Goal: Find specific page/section: Find specific page/section

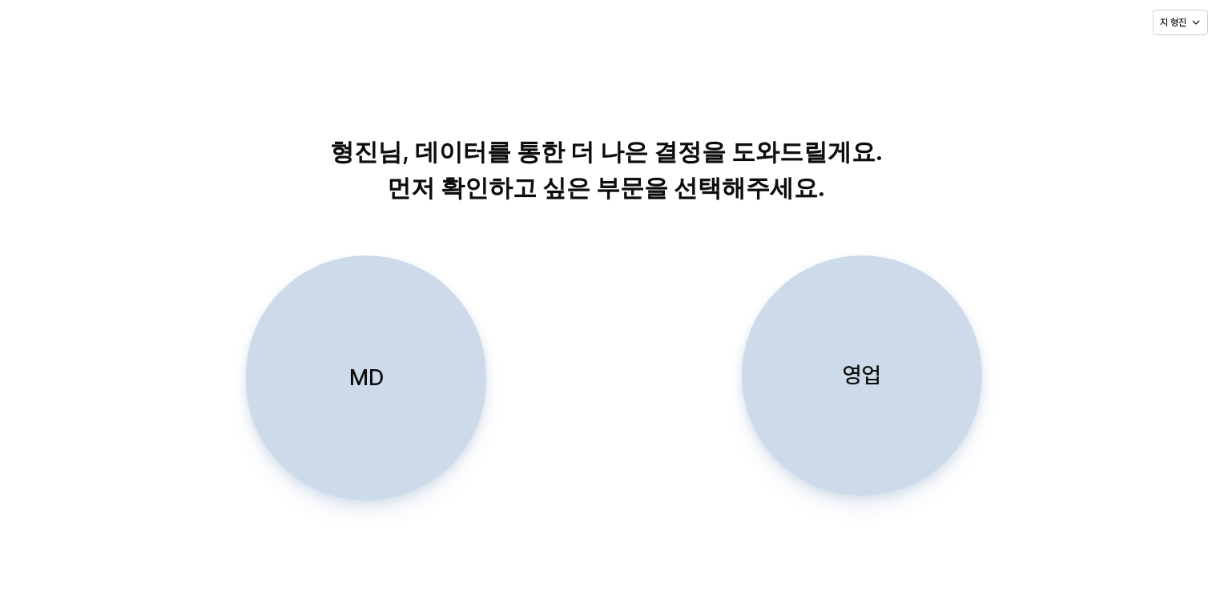
click at [901, 405] on div "영업" at bounding box center [862, 375] width 226 height 239
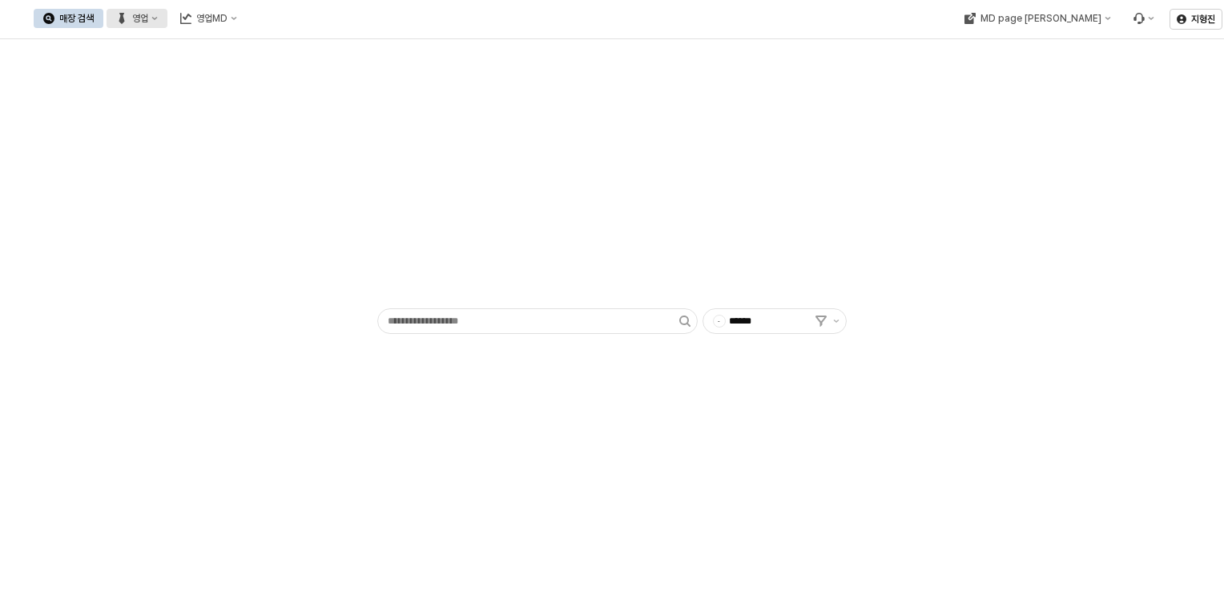
click at [247, 8] on div "매장 검색 영업 영업MD" at bounding box center [140, 19] width 213 height 34
click at [148, 14] on div "영업" at bounding box center [140, 18] width 16 height 11
click at [289, 79] on div "매장상세 현황" at bounding box center [315, 75] width 85 height 13
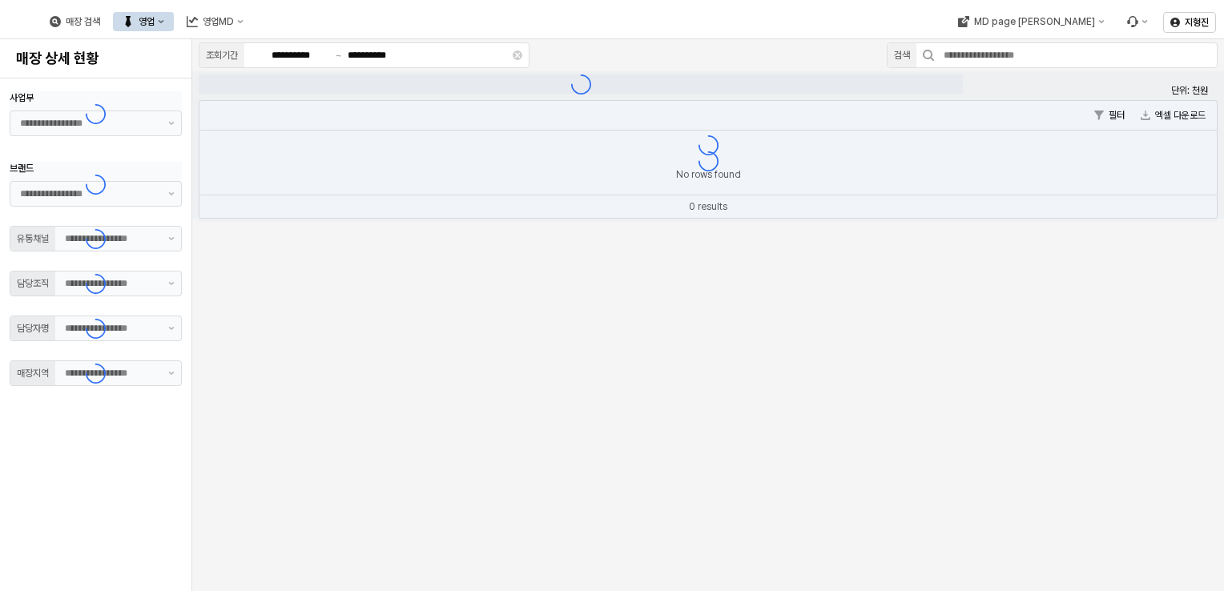
type input "**"
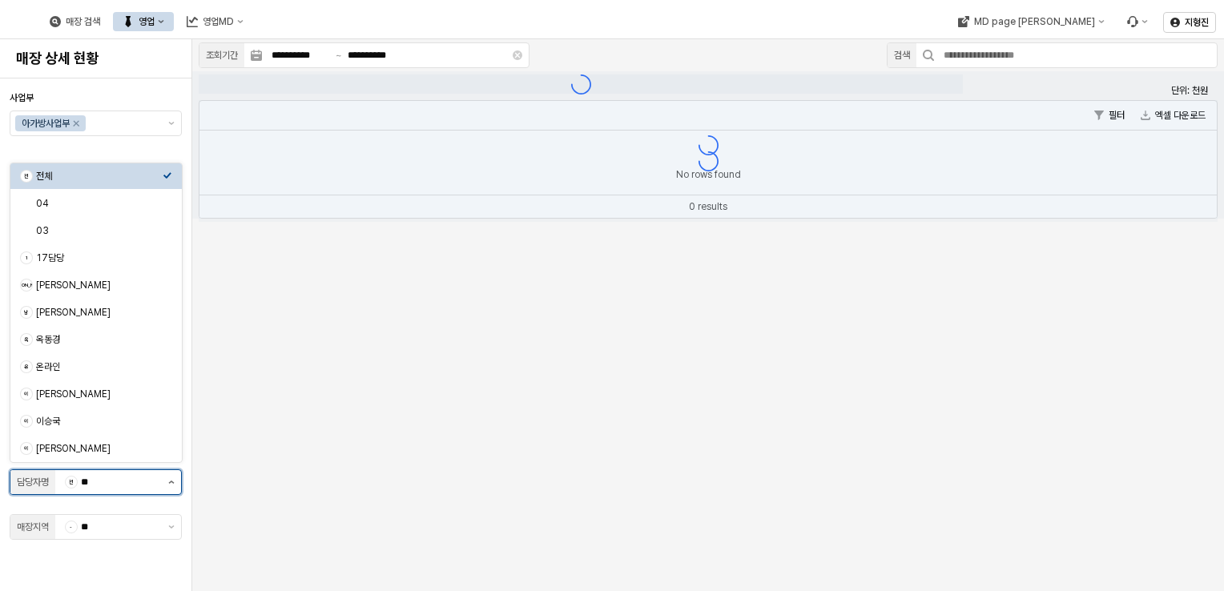
click at [173, 482] on button "제안 사항 표시" at bounding box center [171, 482] width 19 height 24
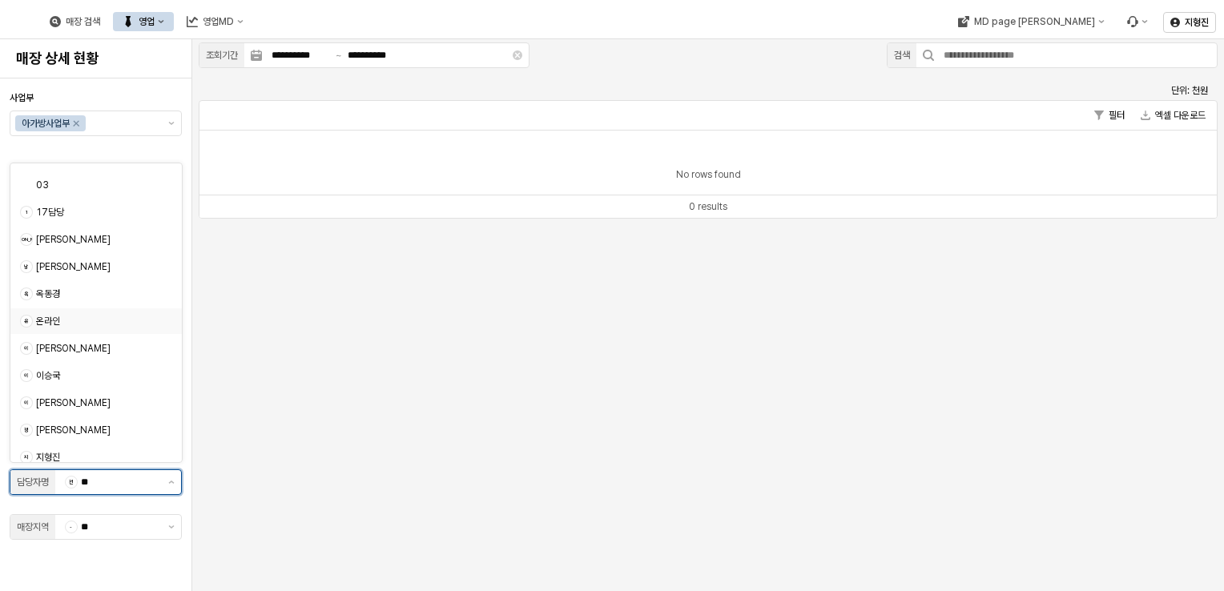
scroll to position [80, 0]
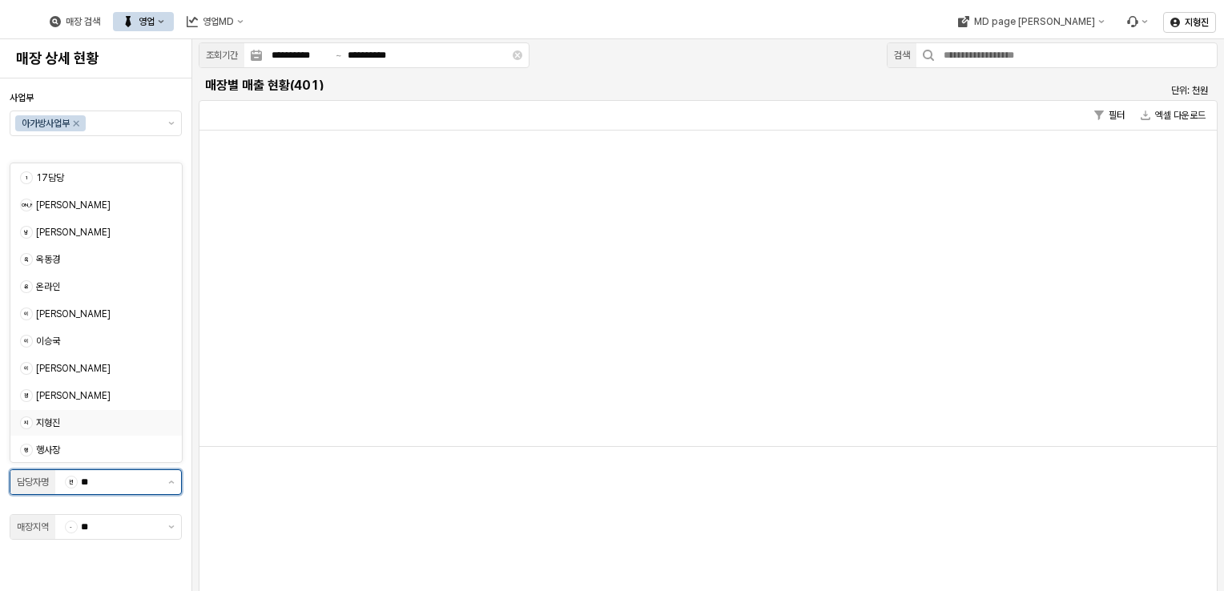
click at [58, 421] on div "지형진" at bounding box center [99, 423] width 127 height 13
type input "***"
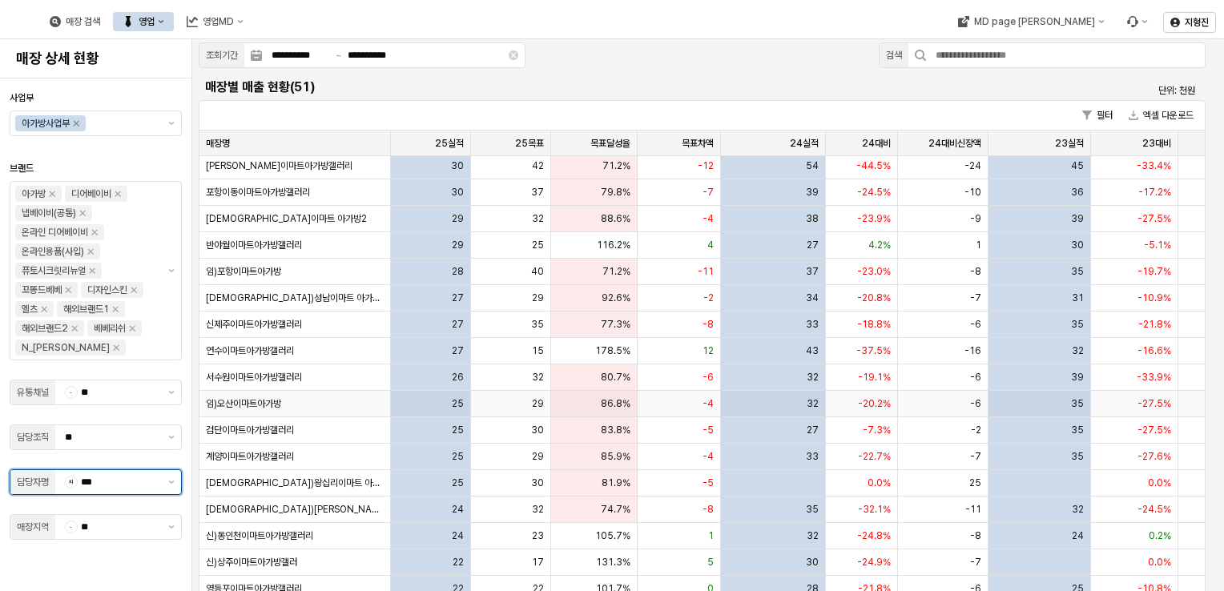
scroll to position [481, 0]
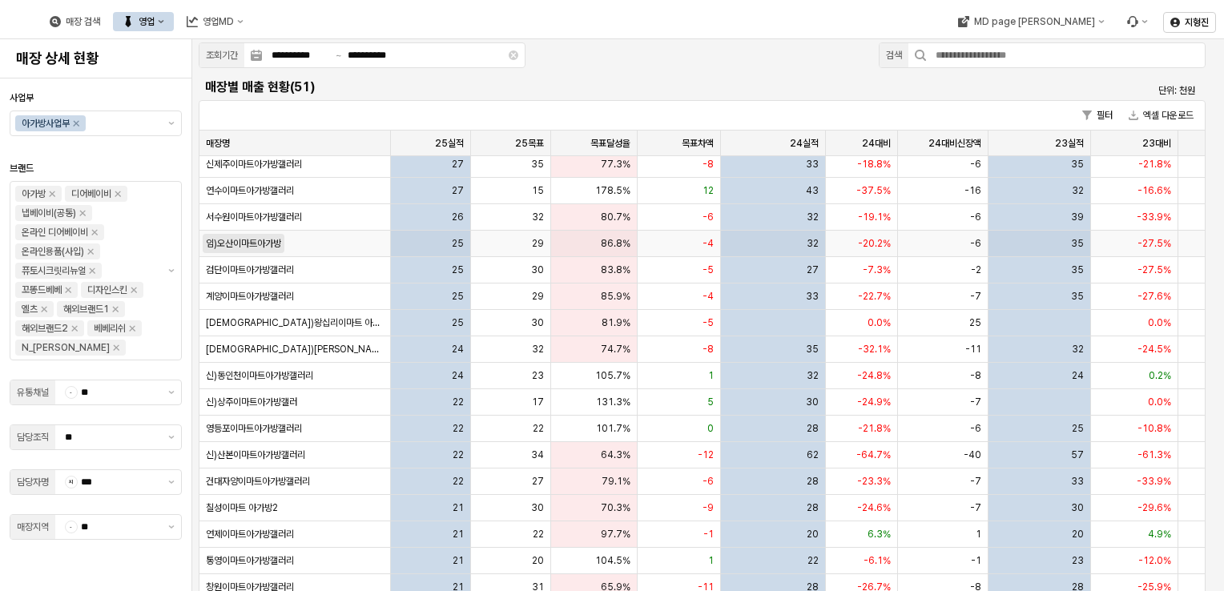
click at [272, 245] on span "임)오산이마트아가방" at bounding box center [243, 243] width 75 height 13
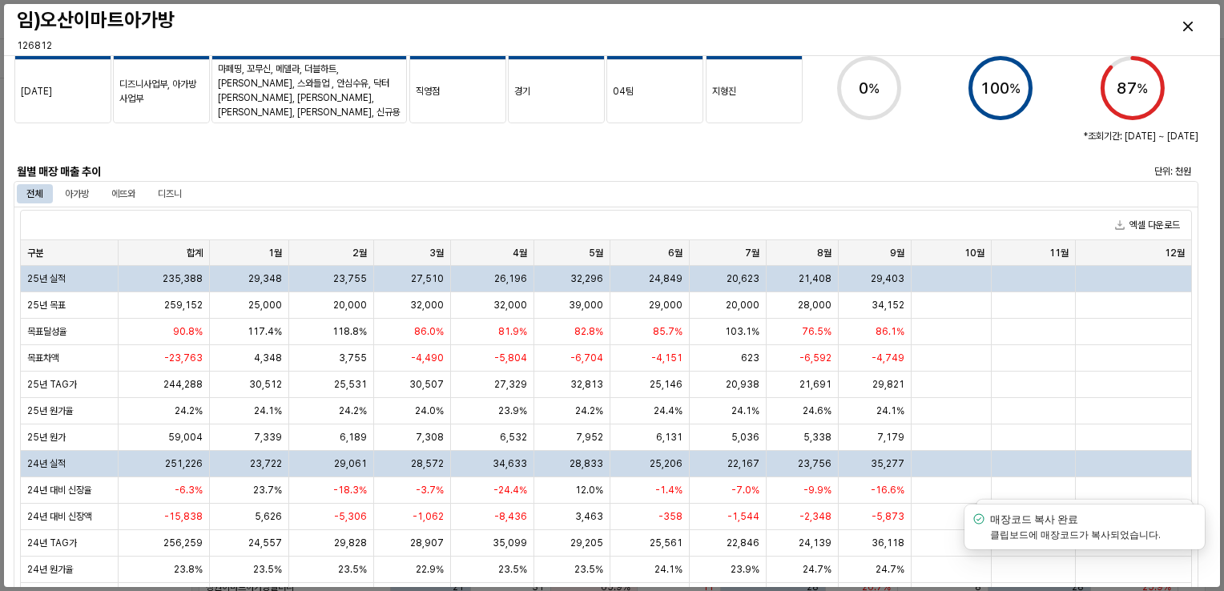
scroll to position [80, 0]
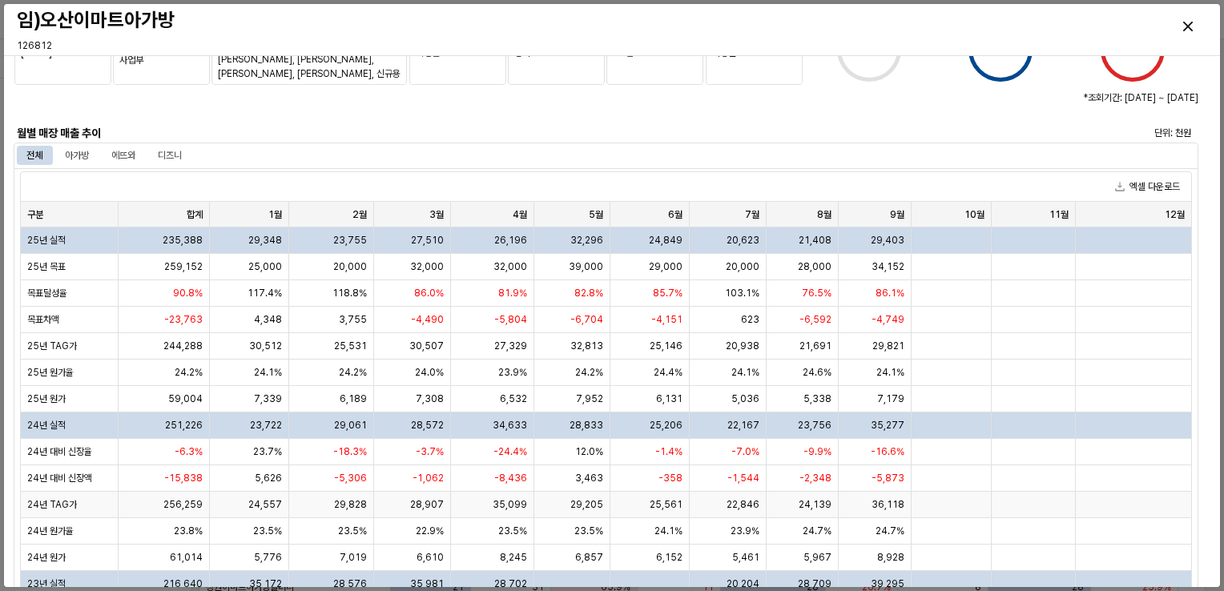
click at [993, 502] on div at bounding box center [1034, 505] width 84 height 26
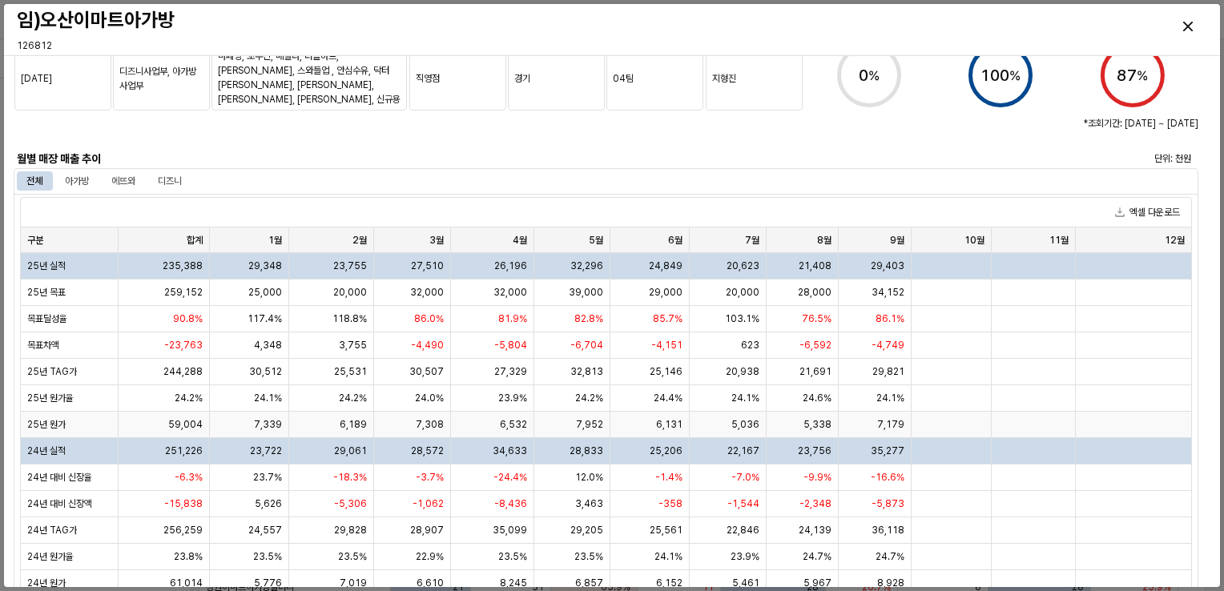
scroll to position [0, 0]
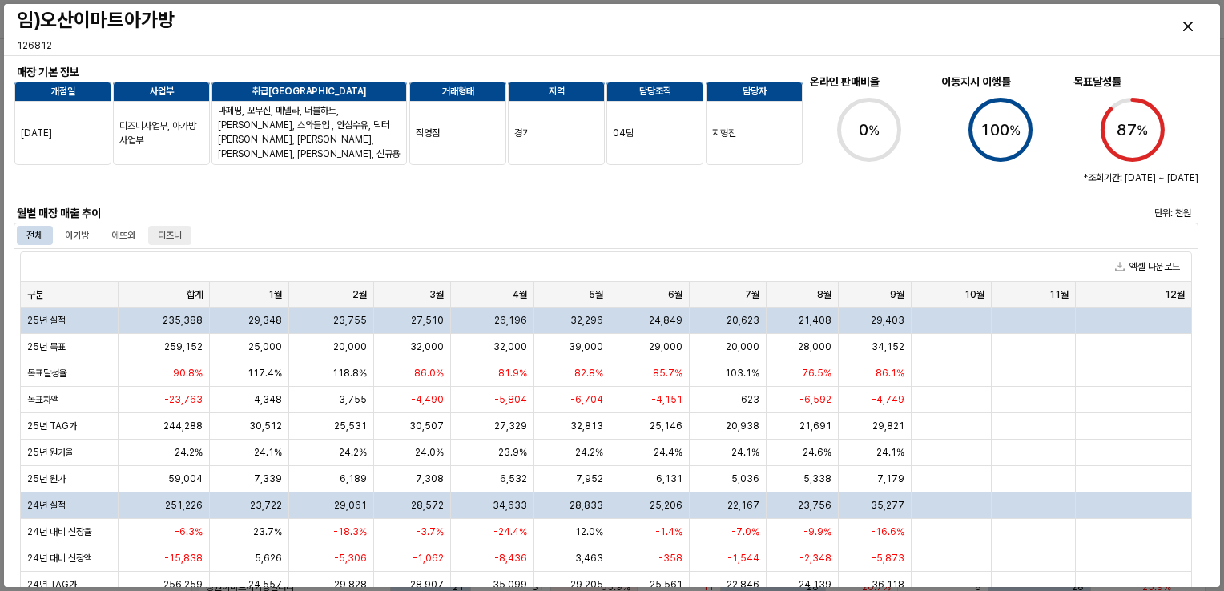
click at [173, 230] on div "디즈니" at bounding box center [170, 235] width 24 height 19
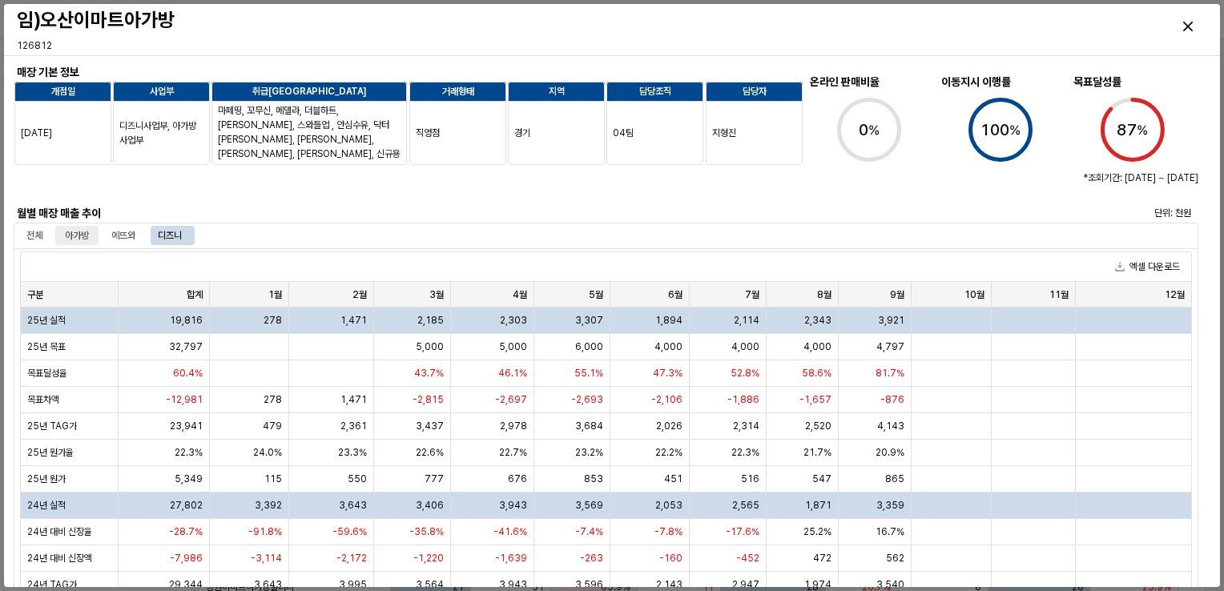
click at [84, 241] on div "아가방" at bounding box center [77, 235] width 24 height 19
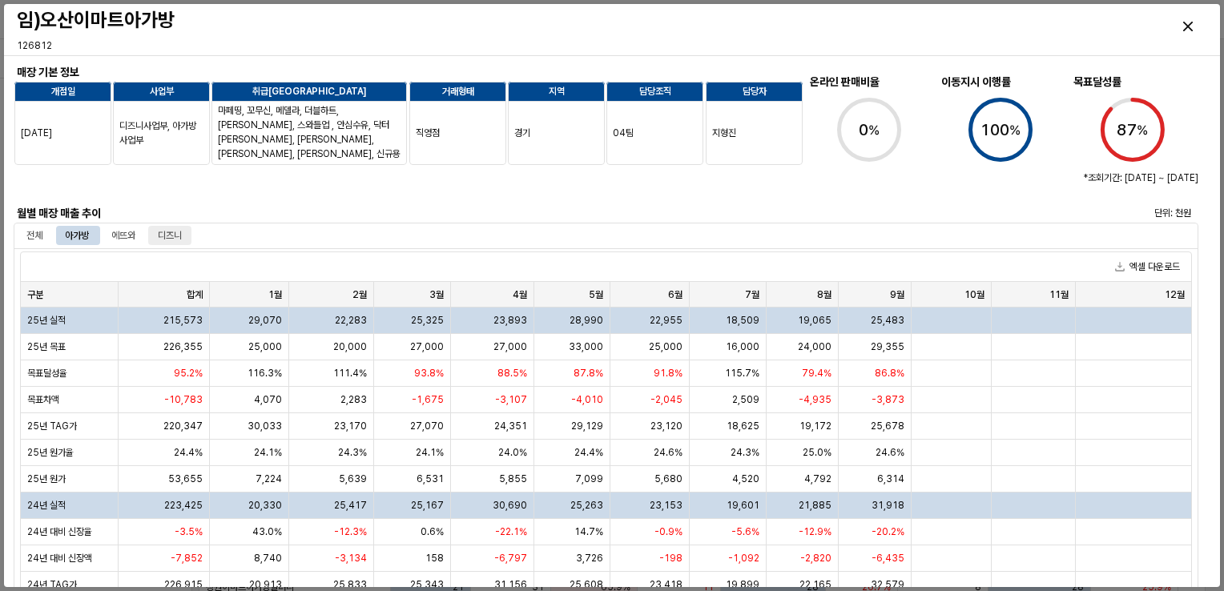
click at [167, 238] on div "디즈니" at bounding box center [170, 235] width 24 height 19
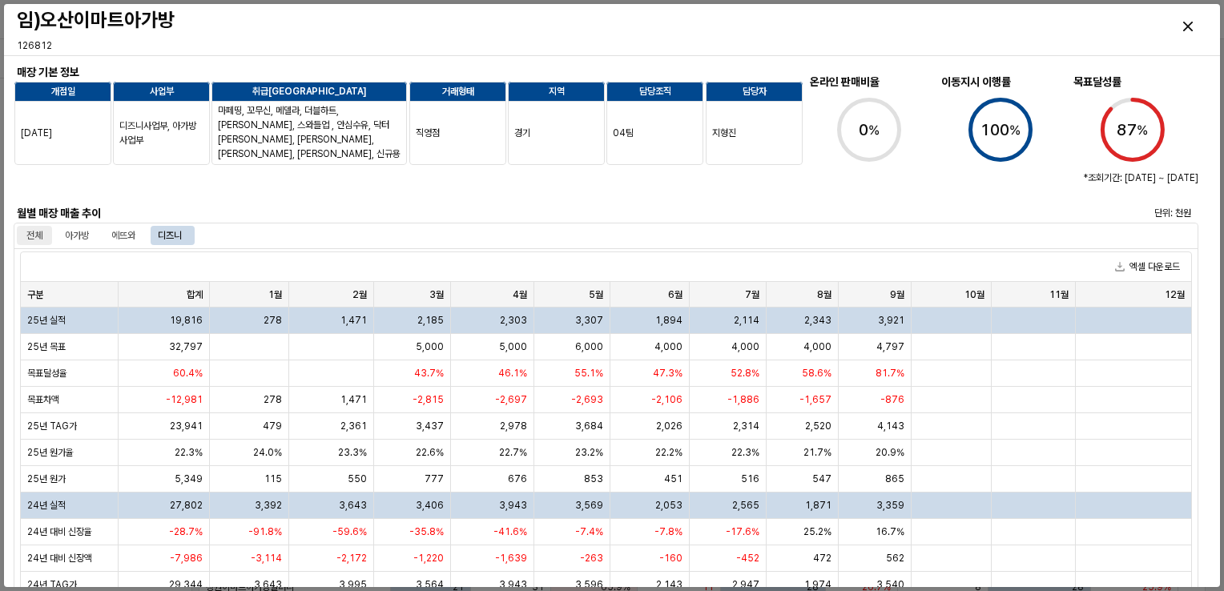
click at [42, 237] on div "전체" at bounding box center [34, 235] width 16 height 19
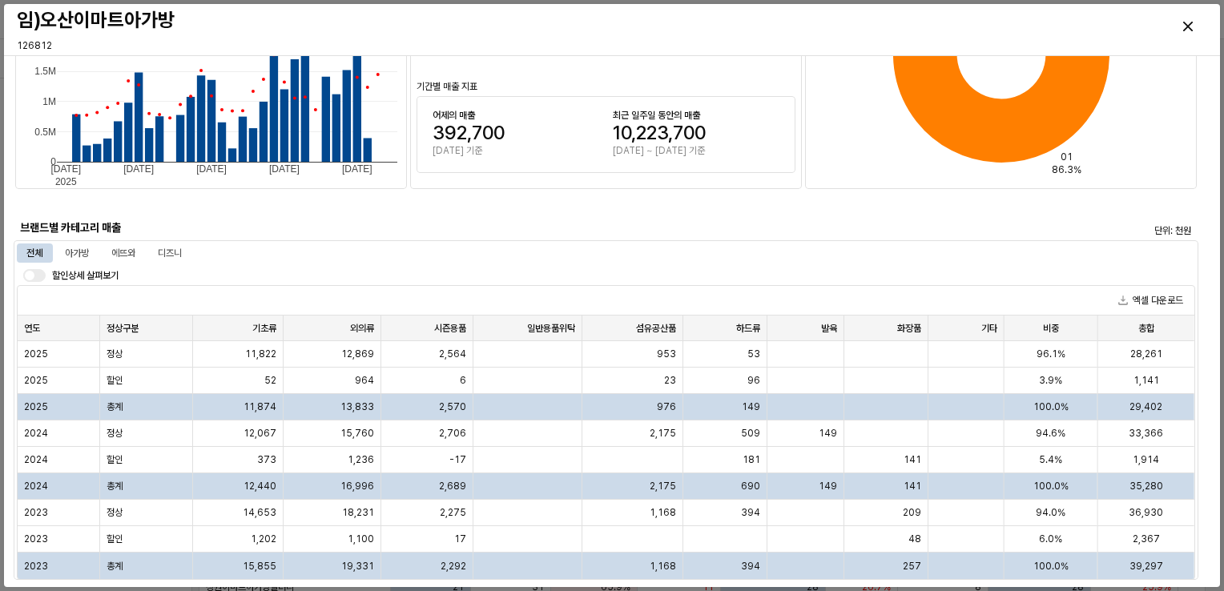
scroll to position [1202, 0]
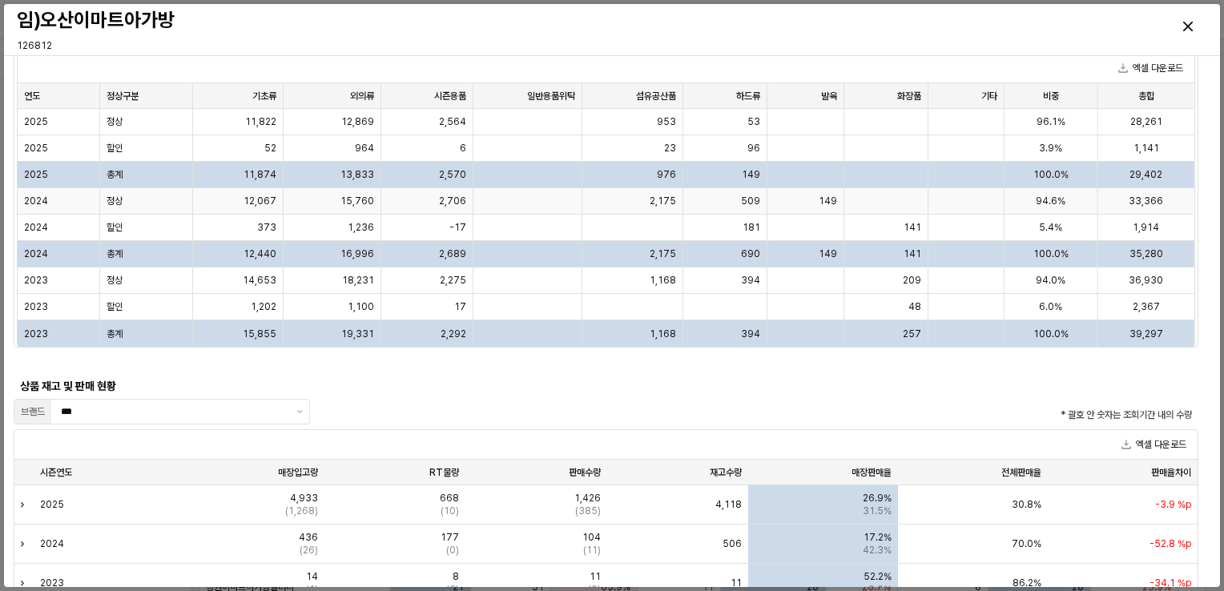
click at [648, 201] on div "2,175" at bounding box center [632, 201] width 101 height 26
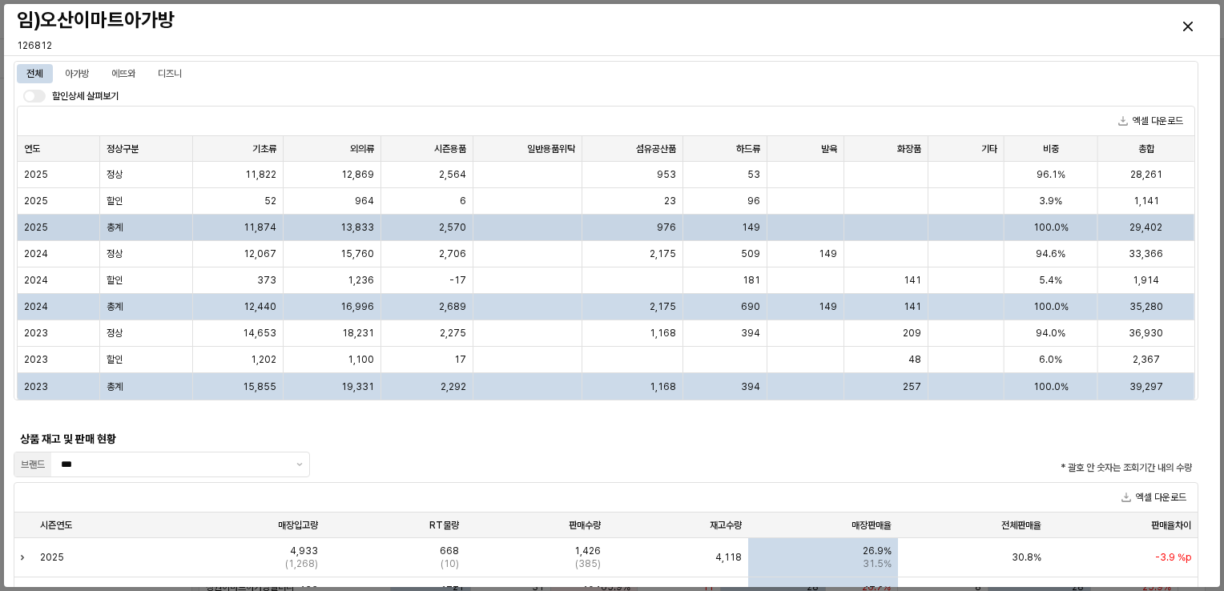
scroll to position [1122, 0]
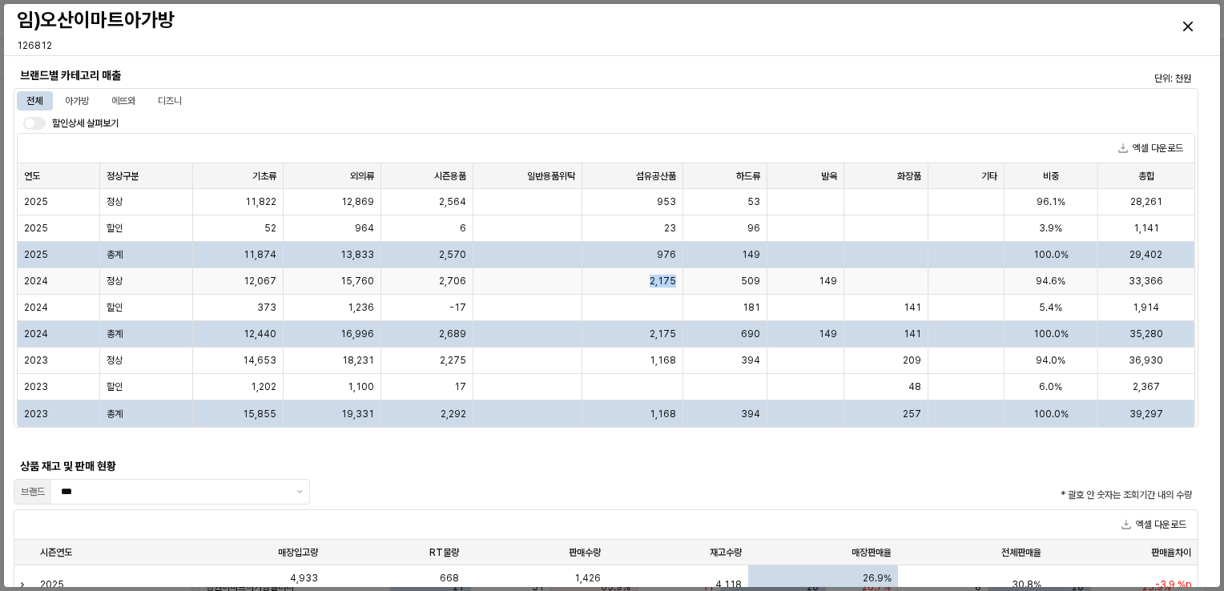
drag, startPoint x: 651, startPoint y: 282, endPoint x: 679, endPoint y: 289, distance: 28.2
click at [679, 289] on div "2,175" at bounding box center [632, 281] width 101 height 26
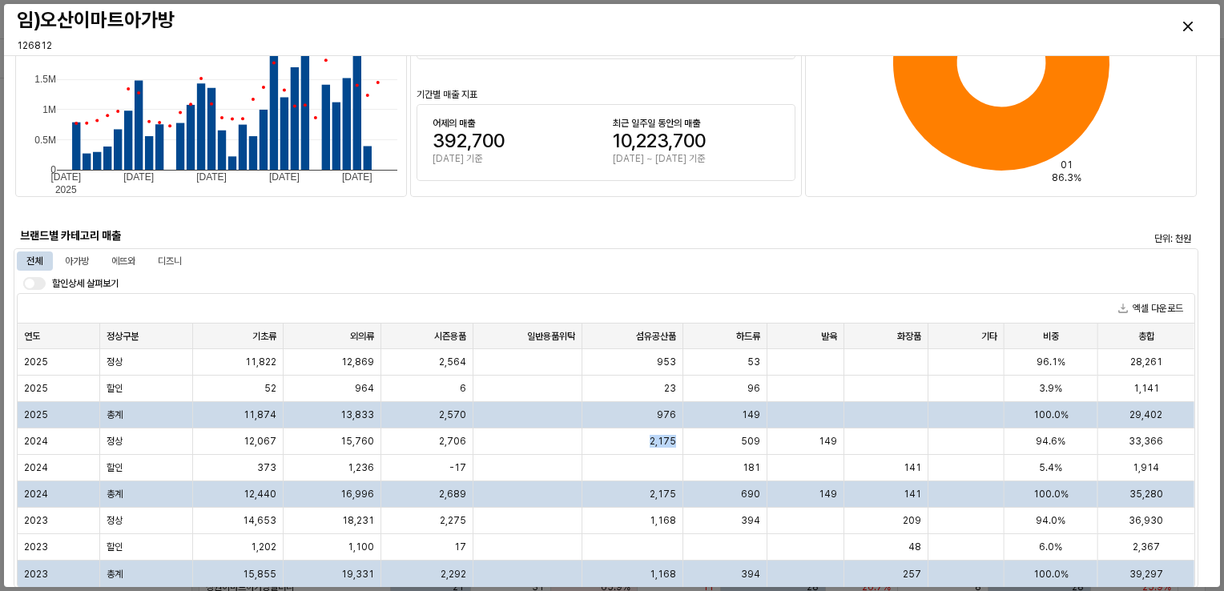
scroll to position [1202, 0]
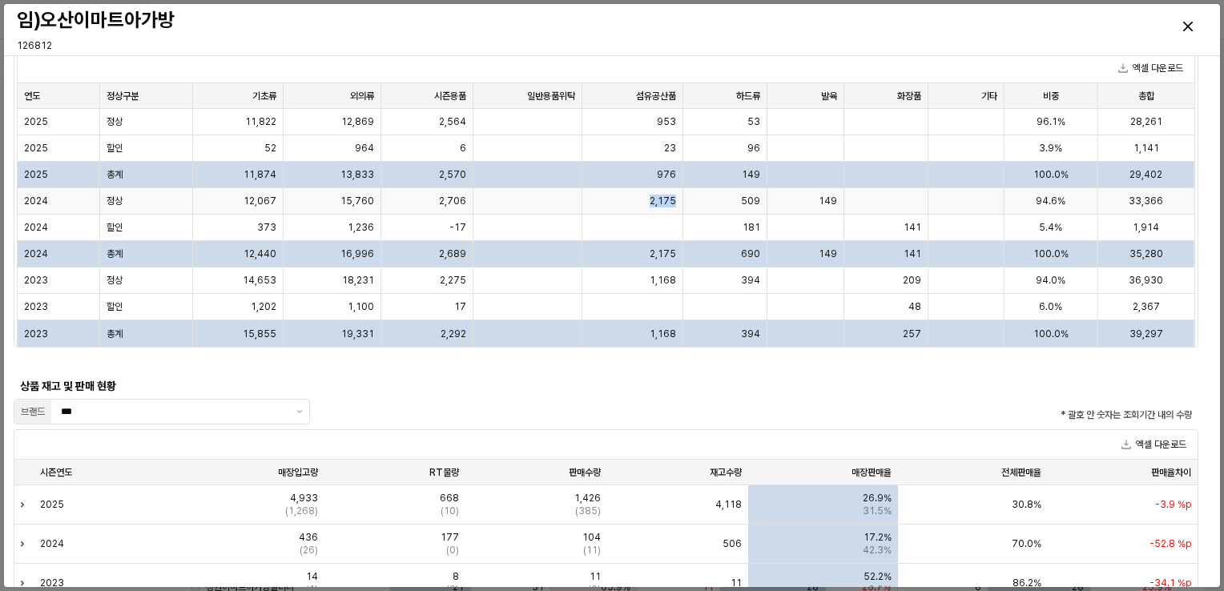
click at [647, 200] on div "2,175" at bounding box center [632, 201] width 101 height 26
drag, startPoint x: 647, startPoint y: 198, endPoint x: 678, endPoint y: 204, distance: 31.9
click at [678, 204] on div "2,175" at bounding box center [632, 201] width 101 height 26
drag, startPoint x: 678, startPoint y: 204, endPoint x: 669, endPoint y: 219, distance: 16.9
click at [669, 219] on div at bounding box center [632, 228] width 101 height 26
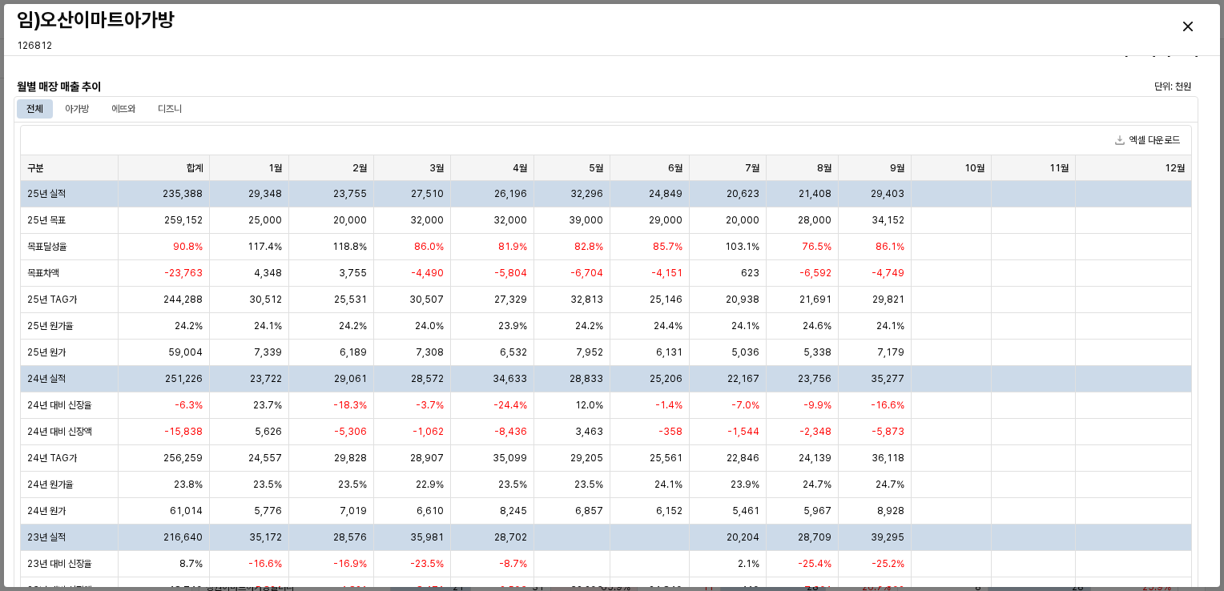
scroll to position [0, 0]
